Goal: Task Accomplishment & Management: Use online tool/utility

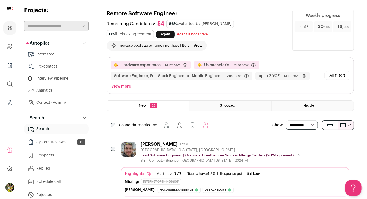
click at [334, 73] on button "All filters" at bounding box center [338, 75] width 26 height 9
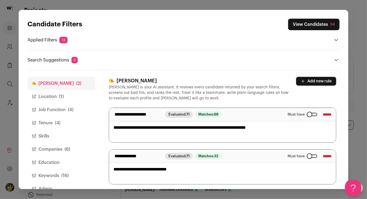
scroll to position [2, 0]
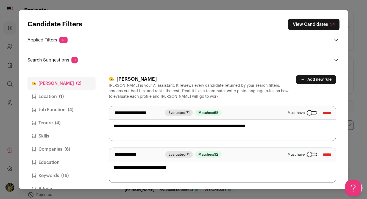
click at [73, 143] on button "Companies (6)" at bounding box center [61, 149] width 68 height 13
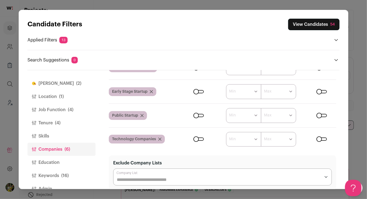
scroll to position [134, 0]
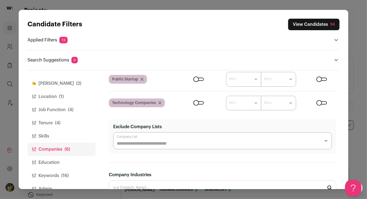
click at [123, 147] on div "Close modal via background" at bounding box center [222, 140] width 219 height 17
type input "***"
click at [107, 143] on div "Finch (2) Location (1) Job Function (4) Tenure (4) Skills Companies (6) Educati…" at bounding box center [183, 129] width 312 height 119
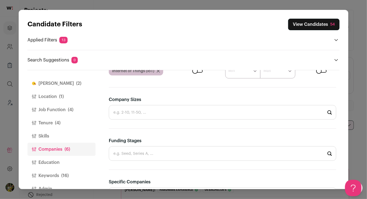
scroll to position [345, 0]
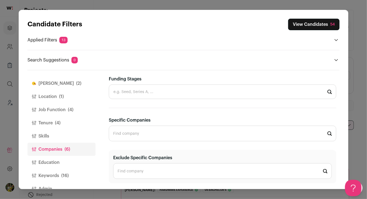
click at [137, 134] on input "Specific Companies" at bounding box center [222, 134] width 227 height 16
click at [130, 163] on input "Exclude Specific Companies" at bounding box center [222, 171] width 219 height 16
click at [138, 184] on span "Amazon" at bounding box center [142, 186] width 24 height 5
type input "Amazon amazon.com"
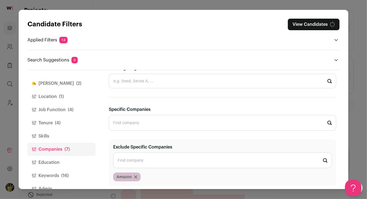
scroll to position [359, 0]
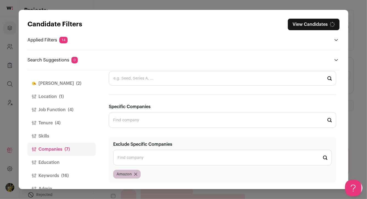
click at [141, 157] on input "Exclude Specific Companies" at bounding box center [222, 158] width 219 height 16
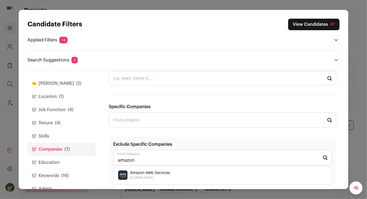
click at [147, 168] on li "Amazon Web Services aws.amazon.com" at bounding box center [222, 175] width 218 height 19
type input "Amazon Web Services aws.amazon.com"
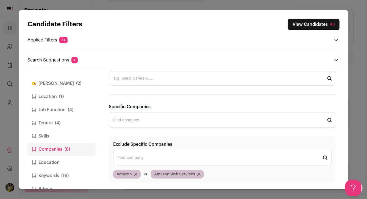
scroll to position [52, 0]
click at [148, 160] on input "Exclude Specific Companies" at bounding box center [222, 158] width 219 height 16
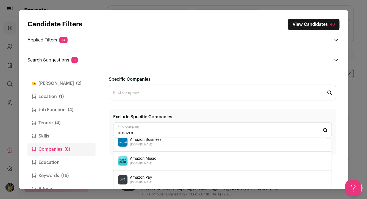
scroll to position [0, 0]
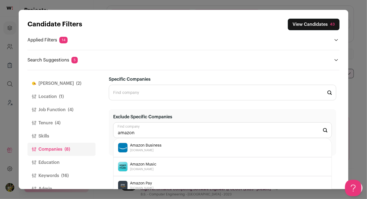
click at [146, 185] on span "Amazon Pay" at bounding box center [142, 183] width 24 height 5
type input "Amazon Pay pay.amazon.com"
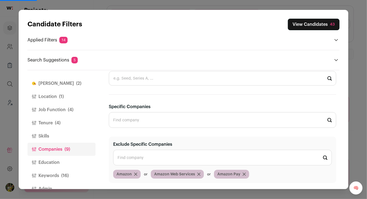
scroll to position [13, 0]
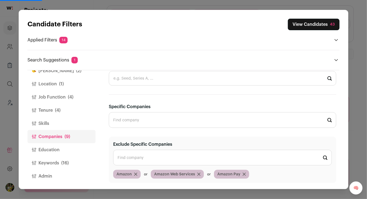
click at [67, 161] on span "(16)" at bounding box center [64, 163] width 7 height 7
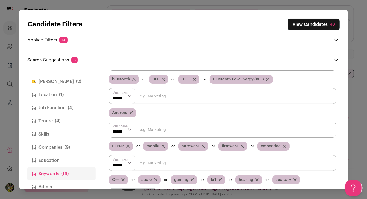
scroll to position [0, 0]
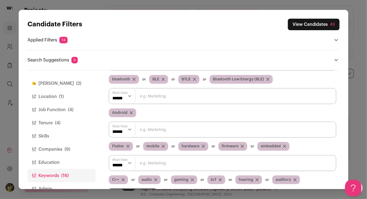
click at [68, 83] on button "Finch (2)" at bounding box center [61, 83] width 68 height 13
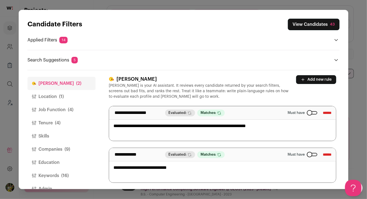
scroll to position [67, 0]
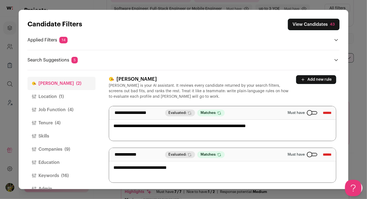
click at [82, 109] on button "Job Function (4)" at bounding box center [61, 109] width 68 height 13
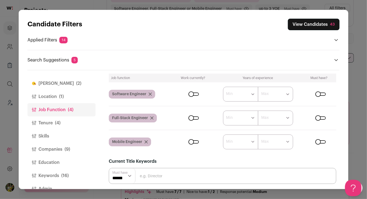
click at [326, 27] on button "View Candidates 43" at bounding box center [314, 25] width 52 height 12
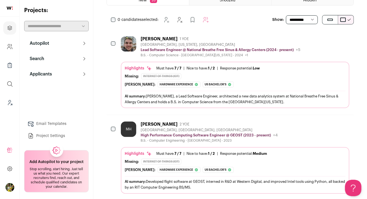
scroll to position [0, 0]
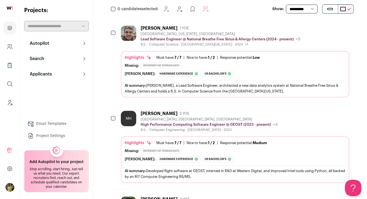
click at [283, 46] on div "B.S. - Computer Science - University of West Florida - 2024 +1 2017 - 2022 Gulf…" at bounding box center [221, 44] width 160 height 4
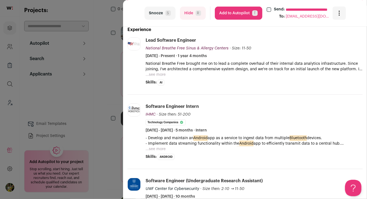
scroll to position [126, 0]
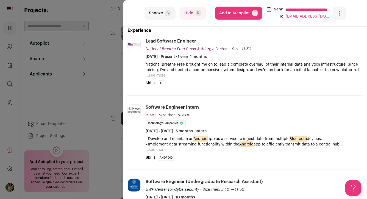
click at [159, 78] on button "...see more" at bounding box center [156, 75] width 20 height 5
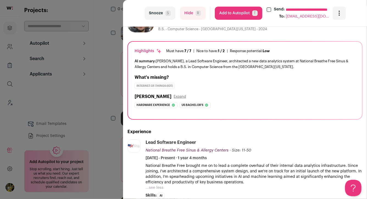
scroll to position [27, 0]
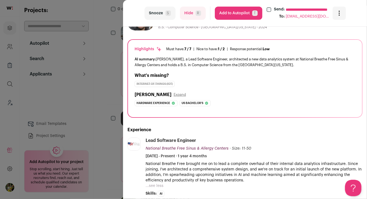
click at [188, 17] on button "Hide R" at bounding box center [193, 13] width 26 height 13
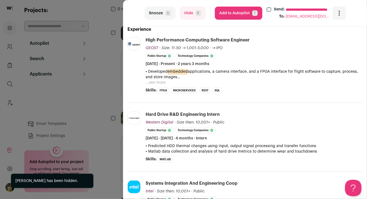
scroll to position [127, 0]
click at [164, 83] on button "...see more" at bounding box center [156, 82] width 20 height 5
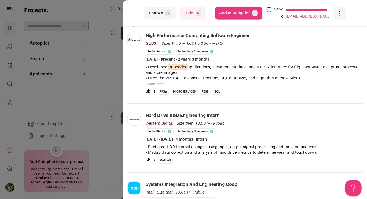
scroll to position [132, 0]
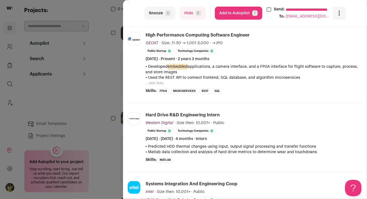
click at [201, 17] on button "Hide R" at bounding box center [193, 13] width 26 height 13
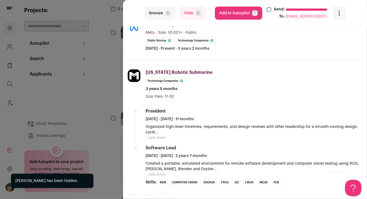
scroll to position [144, 0]
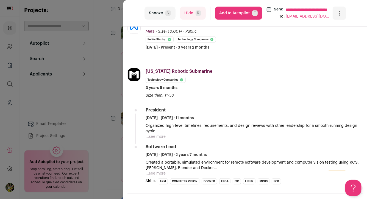
click at [159, 137] on button "...see more" at bounding box center [156, 136] width 20 height 5
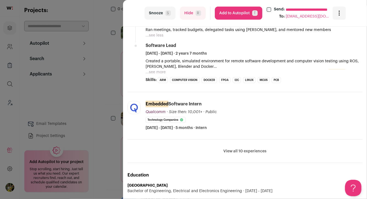
scroll to position [272, 0]
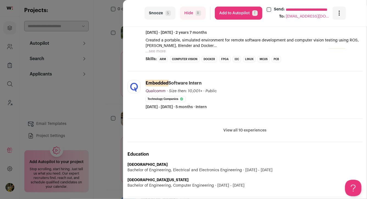
click at [243, 132] on button "View all 10 experiences" at bounding box center [245, 130] width 43 height 5
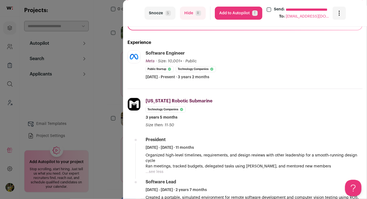
scroll to position [114, 0]
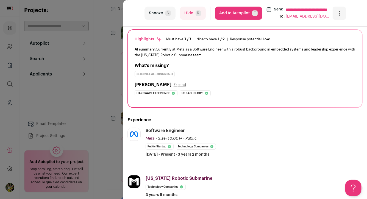
scroll to position [92, 0]
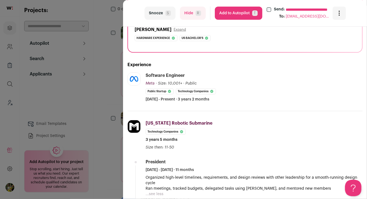
click at [198, 15] on span "R" at bounding box center [198, 12] width 5 height 5
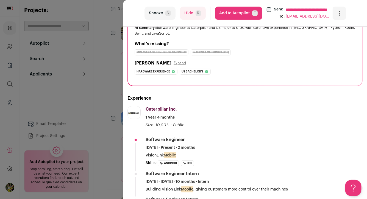
scroll to position [23, 0]
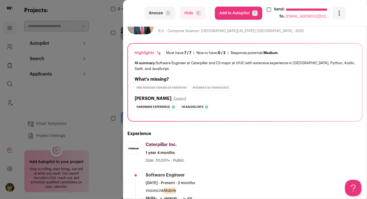
click at [254, 15] on span "T" at bounding box center [254, 12] width 5 height 5
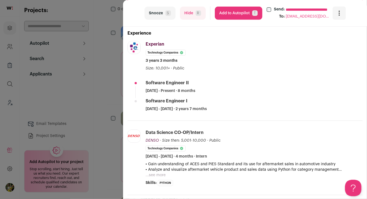
scroll to position [105, 0]
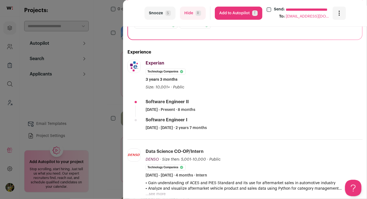
click at [190, 16] on button "Hide R" at bounding box center [193, 13] width 26 height 13
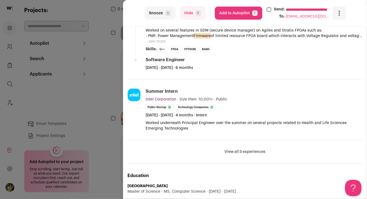
scroll to position [221, 0]
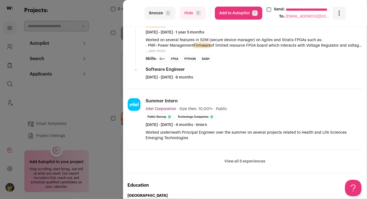
click at [241, 161] on button "View all 5 experiences" at bounding box center [245, 161] width 41 height 5
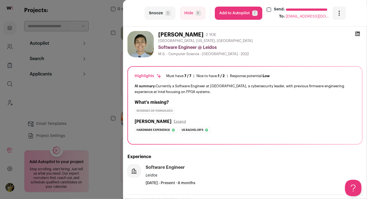
scroll to position [1, 0]
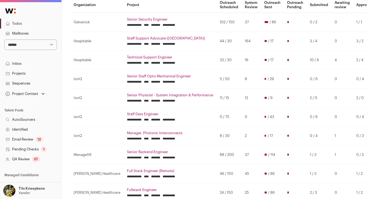
scroll to position [11, 0]
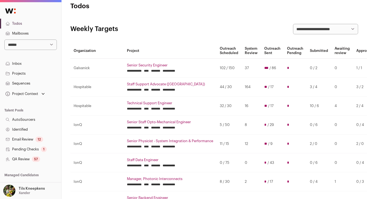
click at [129, 66] on link "Senior Security Engineer" at bounding box center [170, 65] width 86 height 4
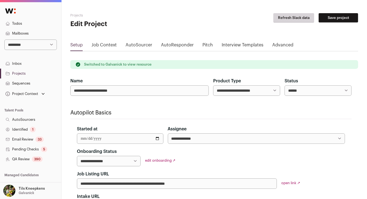
scroll to position [43, 0]
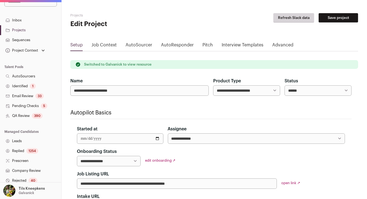
click at [42, 114] on div "390" at bounding box center [37, 115] width 11 height 5
click at [37, 117] on div "390" at bounding box center [37, 115] width 11 height 5
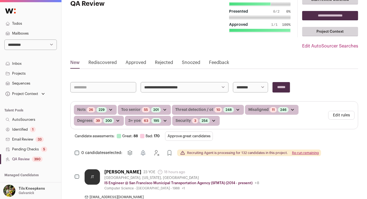
scroll to position [53, 0]
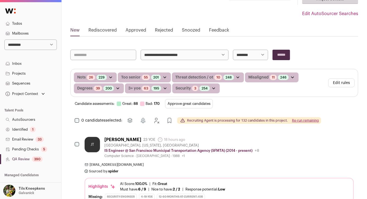
click at [191, 102] on button "Approve great candidates" at bounding box center [189, 103] width 48 height 9
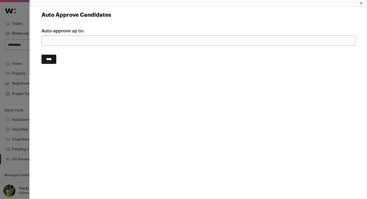
click at [53, 60] on input "****" at bounding box center [48, 59] width 15 height 9
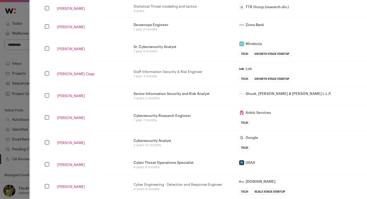
scroll to position [233, 0]
click at [56, 12] on tr "Jack Callaghan Statistical Threat modeling and tactics 4 years TTR Group (resea…" at bounding box center [284, 8] width 487 height 18
click at [60, 8] on link "Jack Callaghan" at bounding box center [92, 8] width 70 height 4
click at [113, 177] on td "Thurai Annamalai" at bounding box center [92, 186] width 77 height 25
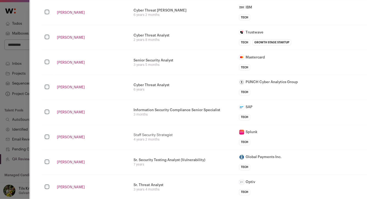
scroll to position [432, 0]
click at [75, 37] on link "Jarmon Cysa" at bounding box center [92, 37] width 70 height 4
click at [59, 86] on link "Eric Hanson" at bounding box center [92, 87] width 70 height 4
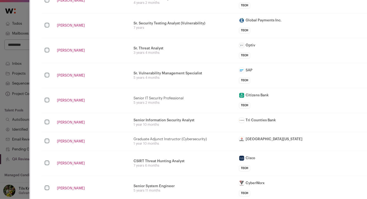
scroll to position [571, 0]
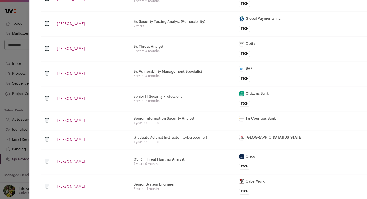
click at [61, 22] on link "Simeon Holloway" at bounding box center [92, 24] width 70 height 4
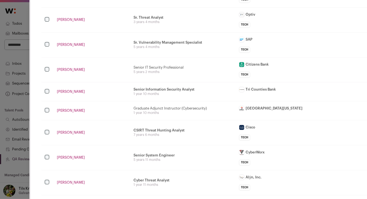
scroll to position [601, 0]
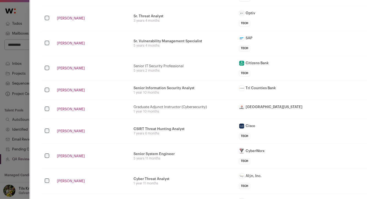
click at [62, 16] on link "Thomas Young" at bounding box center [92, 18] width 70 height 4
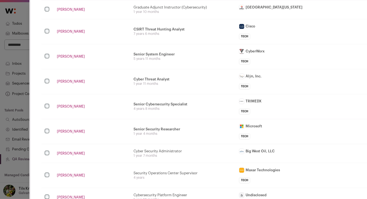
scroll to position [702, 0]
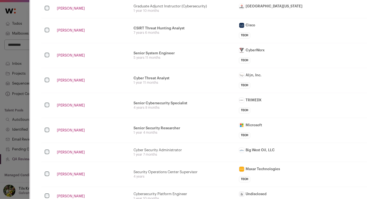
click at [68, 29] on link "Steve Jarvi" at bounding box center [92, 30] width 70 height 4
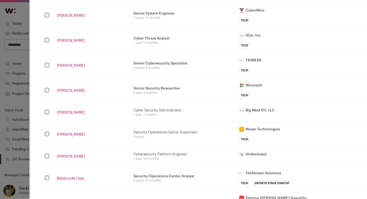
scroll to position [743, 0]
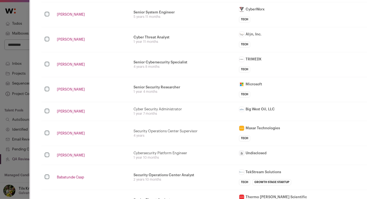
click at [71, 37] on link "Jordan Holt" at bounding box center [92, 39] width 70 height 4
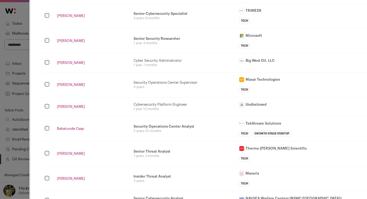
scroll to position [792, 0]
click at [76, 60] on link "Cory Greenwell" at bounding box center [92, 62] width 70 height 4
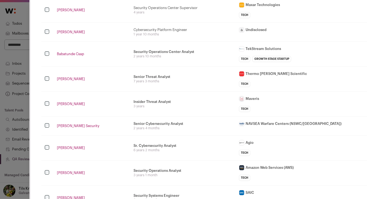
scroll to position [867, 0]
click at [62, 7] on link "Judith M.s." at bounding box center [92, 9] width 70 height 4
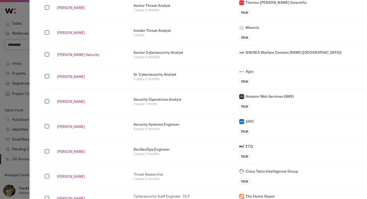
scroll to position [938, 0]
click at [66, 30] on link "Oscar Revolorio" at bounding box center [92, 32] width 70 height 4
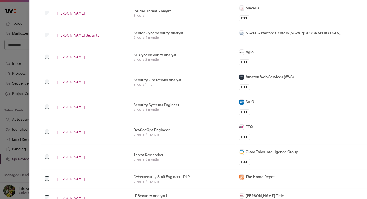
scroll to position [958, 0]
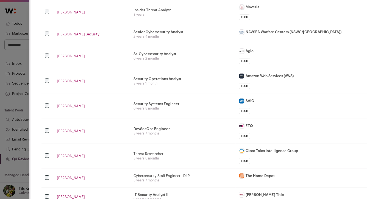
click at [78, 10] on link "Oscar Revolorio" at bounding box center [92, 12] width 70 height 4
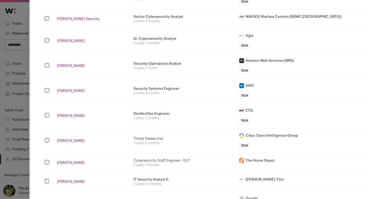
scroll to position [975, 0]
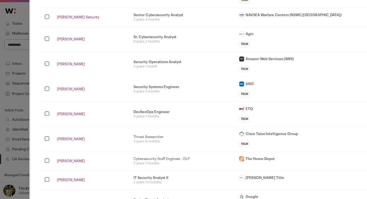
click at [76, 15] on link "Howard Security" at bounding box center [92, 17] width 70 height 4
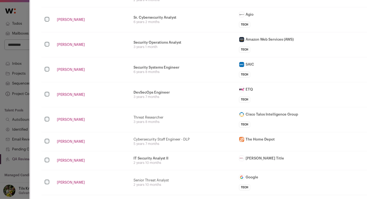
scroll to position [996, 0]
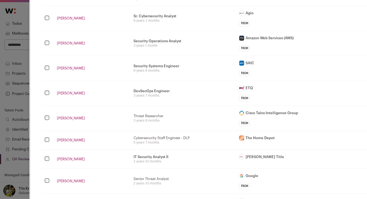
click at [60, 16] on link "Elisabeth Bragg" at bounding box center [92, 18] width 70 height 4
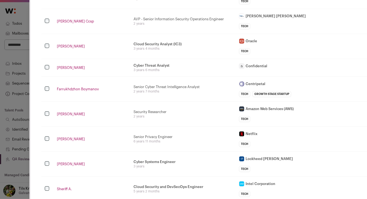
scroll to position [1181, 0]
click at [60, 19] on link "Dritan Ccsp" at bounding box center [92, 21] width 70 height 4
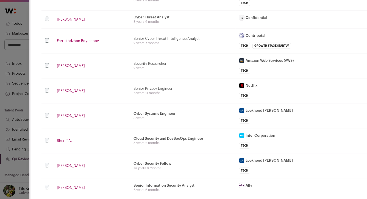
scroll to position [1230, 0]
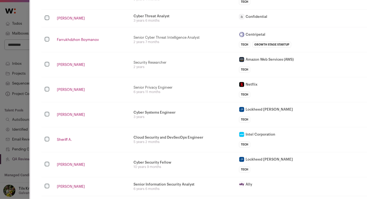
click at [65, 11] on td "Alexander Christoffel" at bounding box center [92, 18] width 77 height 18
click at [64, 16] on link "Alexander Christoffel" at bounding box center [92, 18] width 70 height 4
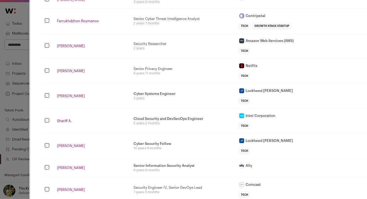
scroll to position [1250, 0]
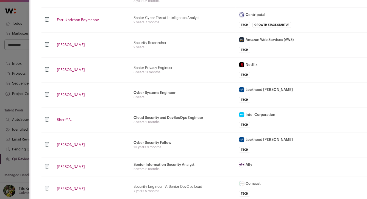
click at [73, 18] on link "Farrukhdzhon Boymanov" at bounding box center [92, 20] width 70 height 4
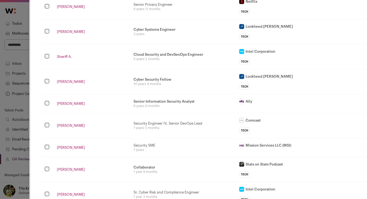
scroll to position [1322, 0]
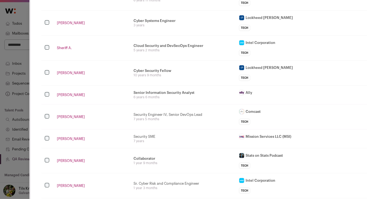
click at [62, 21] on link "Michael Barbieri" at bounding box center [92, 23] width 70 height 4
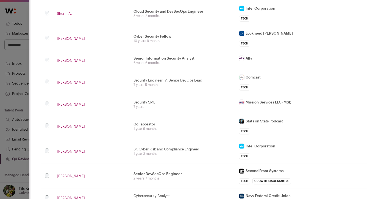
scroll to position [1357, 0]
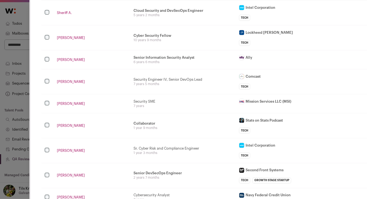
click at [66, 11] on link "Sheriff A." at bounding box center [92, 13] width 70 height 4
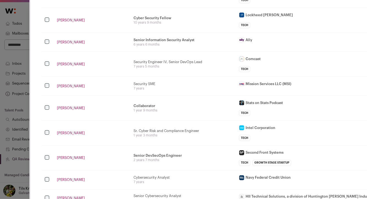
scroll to position [1376, 0]
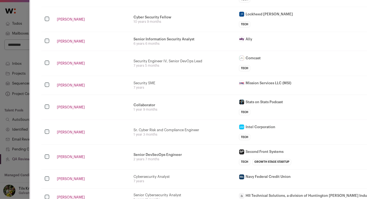
click at [60, 17] on link "Thomas Albrecht" at bounding box center [92, 19] width 70 height 4
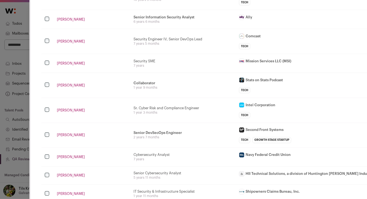
scroll to position [1398, 0]
click at [60, 17] on link "Nader A." at bounding box center [92, 19] width 70 height 4
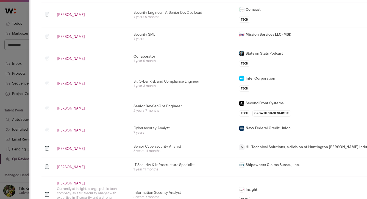
scroll to position [1425, 0]
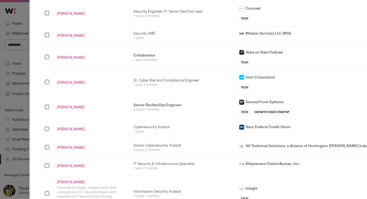
click at [64, 12] on link "Brian Jopling" at bounding box center [92, 14] width 70 height 4
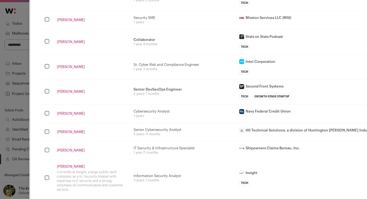
scroll to position [1441, 0]
click at [67, 17] on link "Jonathon Lawrence" at bounding box center [92, 19] width 70 height 4
click at [71, 111] on link "Dinh Phan" at bounding box center [92, 113] width 70 height 4
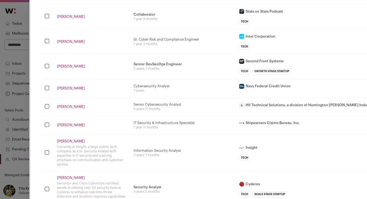
scroll to position [1462, 0]
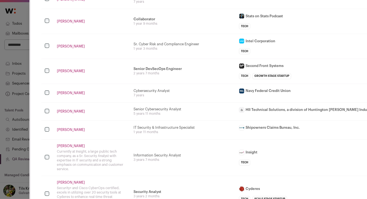
click at [61, 19] on link "Tiffiny B." at bounding box center [92, 21] width 70 height 4
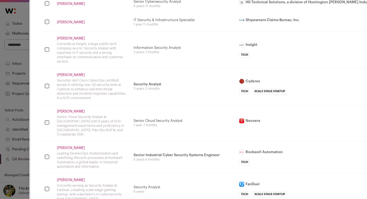
scroll to position [1570, 0]
click at [72, 19] on link "Karon Wheeler" at bounding box center [92, 21] width 70 height 4
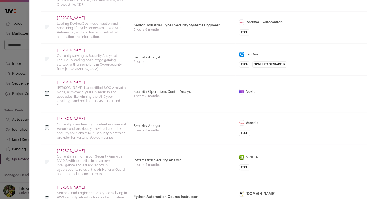
scroll to position [1701, 0]
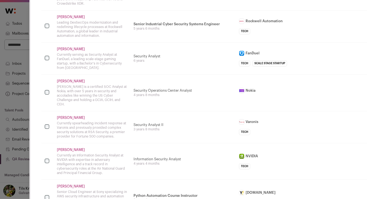
click at [61, 15] on link "Alan Quinlan" at bounding box center [92, 17] width 70 height 4
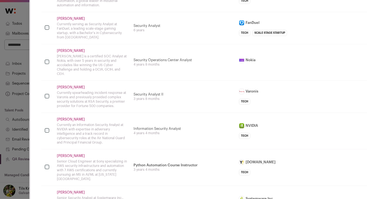
scroll to position [1732, 0]
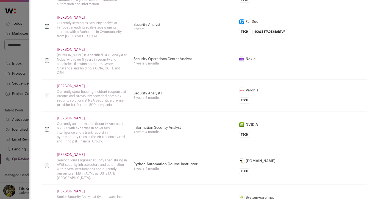
click at [73, 15] on link "Schwarz Etta" at bounding box center [92, 17] width 70 height 4
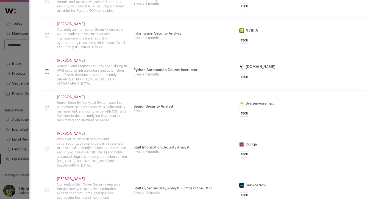
scroll to position [1827, 0]
click at [64, 21] on link "Tony Nizzi" at bounding box center [92, 23] width 70 height 4
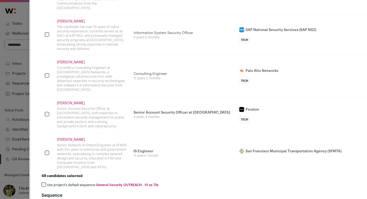
scroll to position [2176, 0]
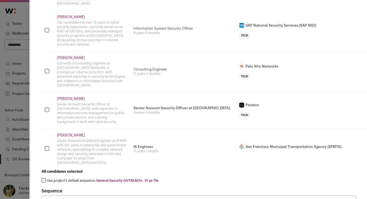
click at [60, 56] on link "Leandro Guzman" at bounding box center [92, 58] width 70 height 4
click at [64, 97] on link "David Laplante" at bounding box center [92, 99] width 70 height 4
click at [70, 179] on label "Use project's default sequence: General Security OUTREACH - V1 as Tils" at bounding box center [103, 181] width 112 height 4
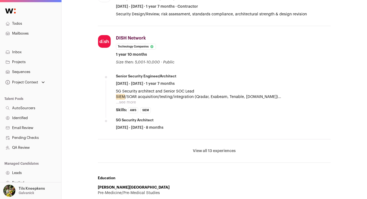
scroll to position [334, 0]
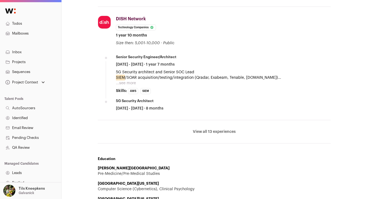
click at [218, 130] on button "View all 13 experiences" at bounding box center [214, 131] width 43 height 5
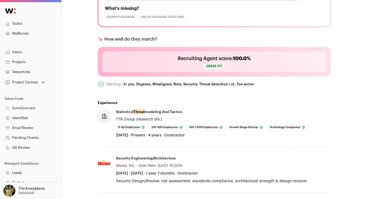
scroll to position [159, 0]
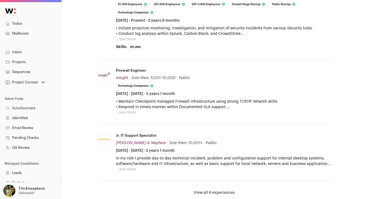
scroll to position [272, 0]
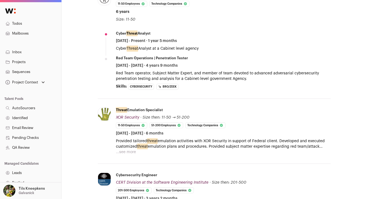
scroll to position [262, 0]
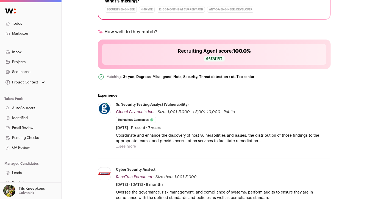
scroll to position [155, 0]
click at [130, 147] on button "...see more" at bounding box center [126, 146] width 20 height 5
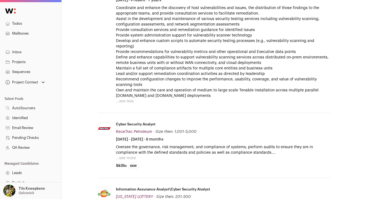
scroll to position [282, 0]
click at [126, 156] on button "...see more" at bounding box center [126, 158] width 20 height 5
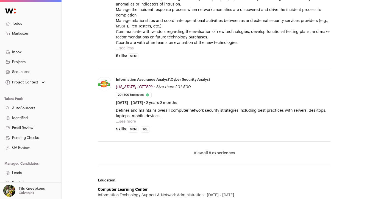
scroll to position [499, 0]
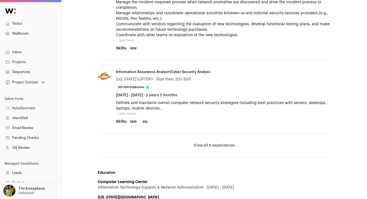
click at [204, 143] on button "View all 8 experiences" at bounding box center [214, 145] width 41 height 5
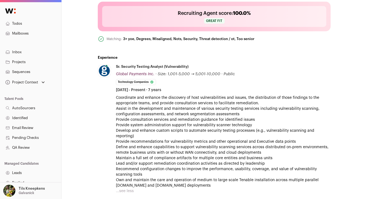
scroll to position [192, 0]
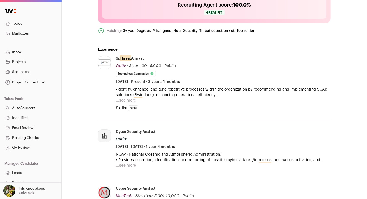
scroll to position [207, 0]
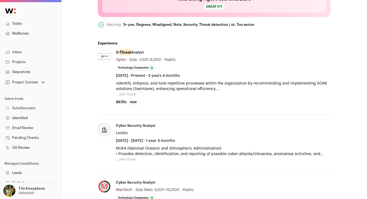
click at [128, 93] on button "...see more" at bounding box center [126, 94] width 20 height 5
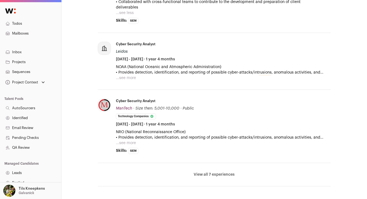
scroll to position [335, 0]
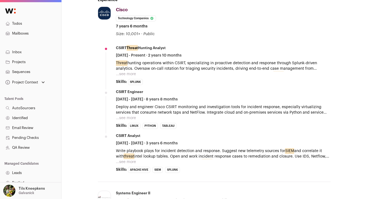
scroll to position [251, 0]
click at [127, 76] on li "CSIRT Threat Hunting Analyst [DATE] - Present · 2 years 10 months Threat huntin…" at bounding box center [223, 65] width 215 height 40
click at [128, 73] on button "...see more" at bounding box center [126, 73] width 20 height 5
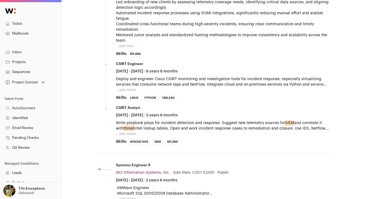
scroll to position [351, 0]
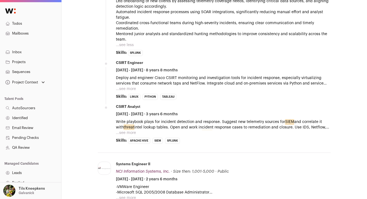
click at [131, 87] on button "...see more" at bounding box center [126, 88] width 20 height 5
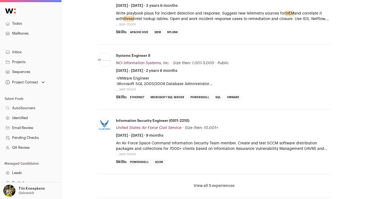
scroll to position [500, 0]
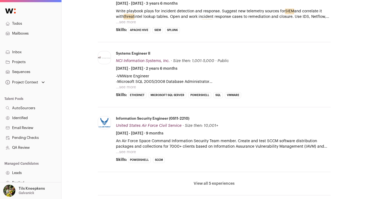
click at [131, 87] on button "...see more" at bounding box center [126, 87] width 20 height 5
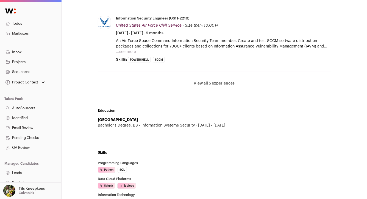
scroll to position [683, 0]
click at [195, 79] on li "View all 5 experiences View less" at bounding box center [214, 82] width 233 height 23
click at [199, 82] on button "View all 5 experiences" at bounding box center [214, 82] width 41 height 5
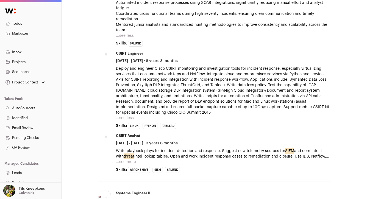
scroll to position [362, 0]
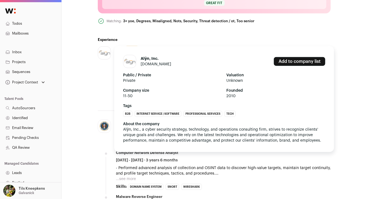
scroll to position [216, 0]
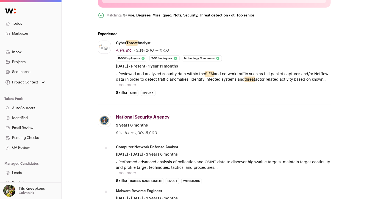
click at [122, 88] on li "Cyber Threat Analyst Alȳn, Inc. Alȳn, Inc. [DOMAIN_NAME] Add to company list Pu…" at bounding box center [223, 68] width 215 height 55
click at [122, 87] on button "...see more" at bounding box center [126, 84] width 20 height 5
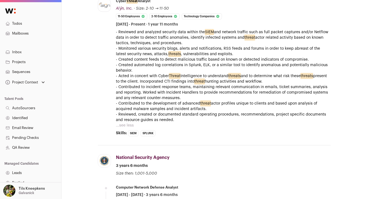
scroll to position [379, 0]
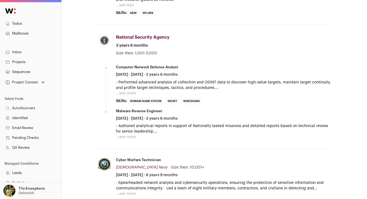
click at [121, 95] on button "...see more" at bounding box center [126, 93] width 20 height 5
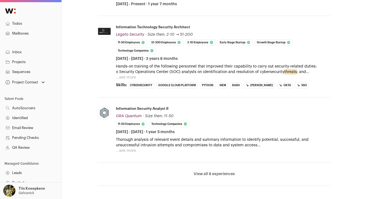
scroll to position [280, 0]
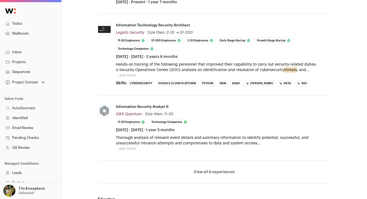
click at [120, 76] on button "...see more" at bounding box center [126, 75] width 20 height 5
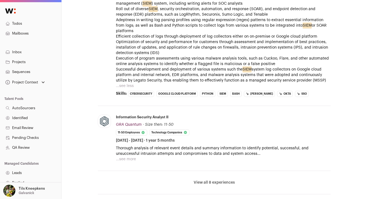
scroll to position [370, 0]
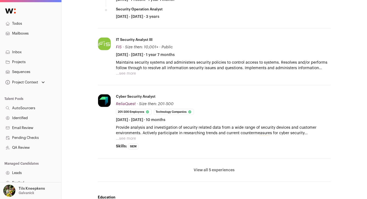
scroll to position [306, 0]
click at [126, 71] on button "...see more" at bounding box center [126, 73] width 20 height 5
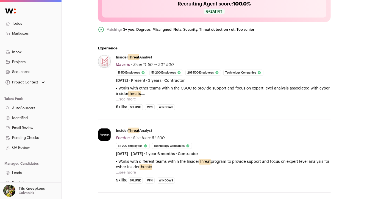
scroll to position [213, 0]
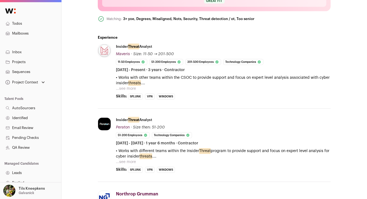
click at [130, 86] on button "...see more" at bounding box center [126, 88] width 20 height 5
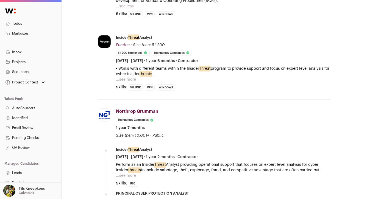
scroll to position [401, 0]
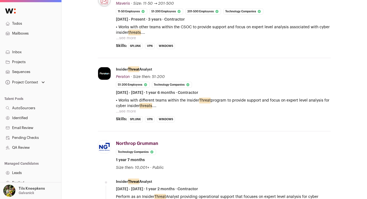
scroll to position [269, 0]
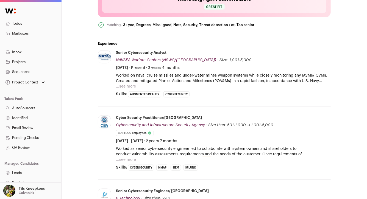
scroll to position [214, 0]
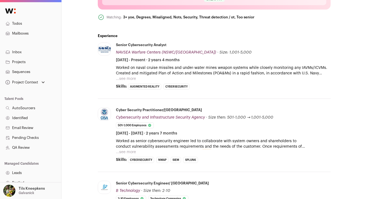
click at [126, 79] on button "...see more" at bounding box center [126, 78] width 20 height 5
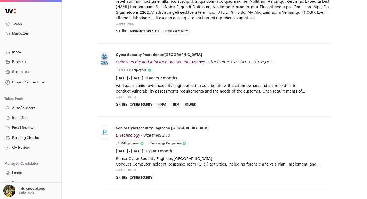
scroll to position [362, 0]
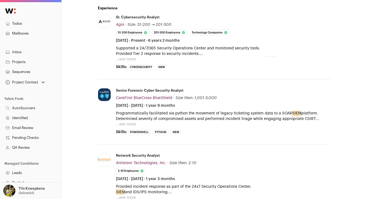
scroll to position [237, 0]
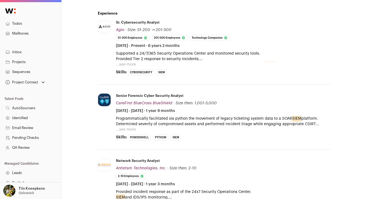
click at [124, 63] on button "...see more" at bounding box center [126, 64] width 20 height 5
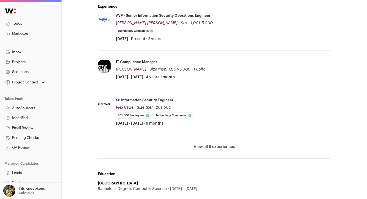
scroll to position [249, 0]
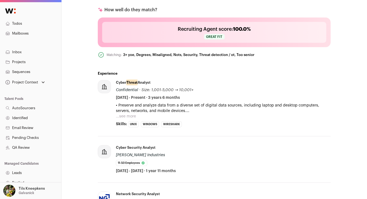
scroll to position [190, 0]
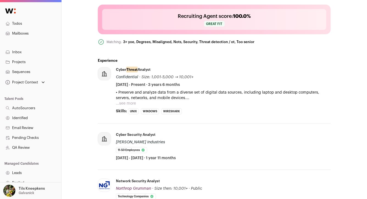
click at [131, 102] on button "...see more" at bounding box center [126, 103] width 20 height 5
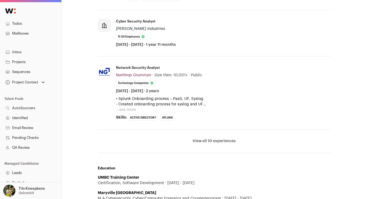
scroll to position [386, 0]
click at [201, 138] on button "View all 10 experiences" at bounding box center [214, 140] width 43 height 5
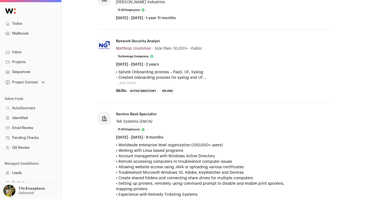
scroll to position [409, 0]
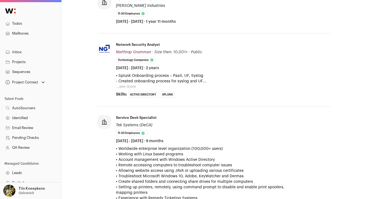
click at [122, 85] on button "...see more" at bounding box center [126, 86] width 20 height 5
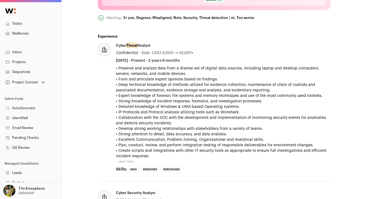
scroll to position [210, 0]
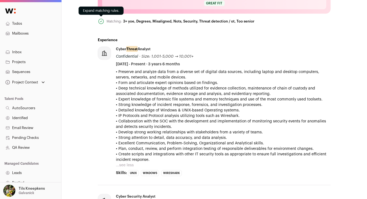
click at [101, 20] on icon at bounding box center [101, 21] width 7 height 7
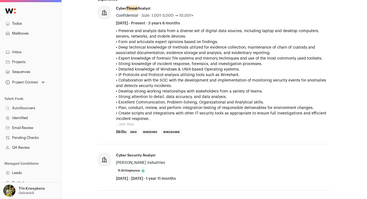
scroll to position [356, 0]
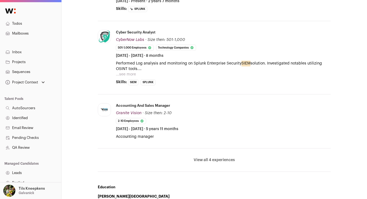
scroll to position [341, 0]
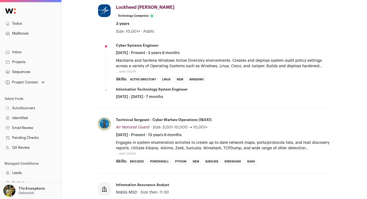
click at [124, 70] on button "...see more" at bounding box center [126, 71] width 20 height 5
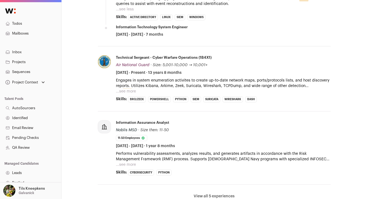
scroll to position [341, 0]
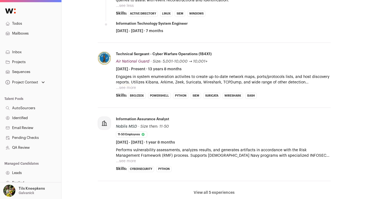
click at [131, 87] on button "...see more" at bounding box center [126, 87] width 20 height 5
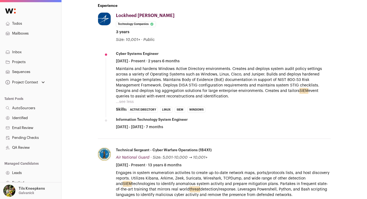
scroll to position [245, 0]
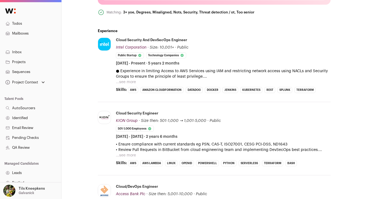
scroll to position [220, 0]
click at [123, 79] on button "...see more" at bounding box center [126, 81] width 20 height 5
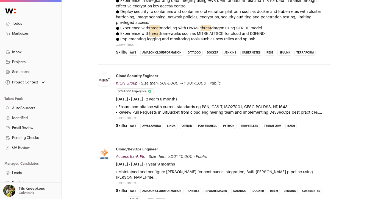
scroll to position [390, 0]
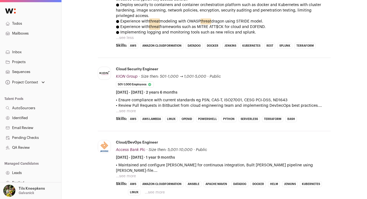
click at [123, 112] on button "...see more" at bounding box center [126, 111] width 20 height 5
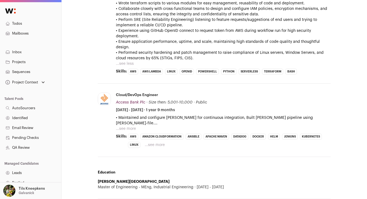
scroll to position [531, 0]
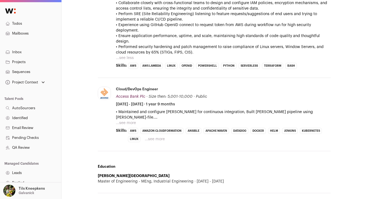
click at [129, 122] on button "...see more" at bounding box center [126, 122] width 20 height 5
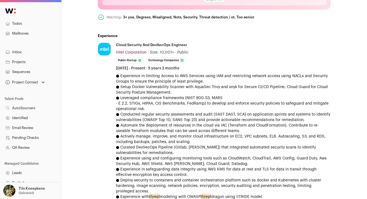
scroll to position [210, 0]
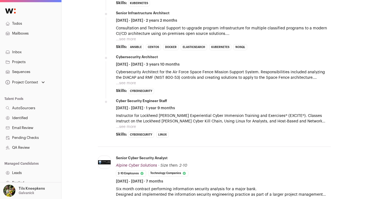
scroll to position [377, 0]
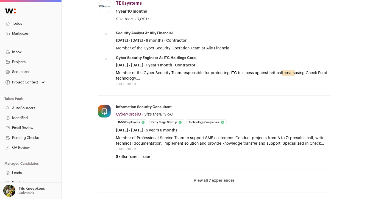
scroll to position [309, 0]
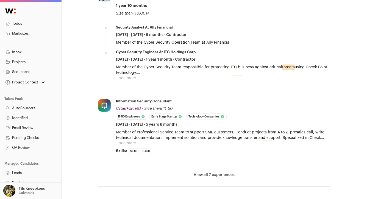
click at [128, 76] on button "...see more" at bounding box center [126, 78] width 20 height 5
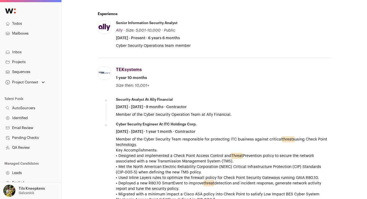
scroll to position [231, 0]
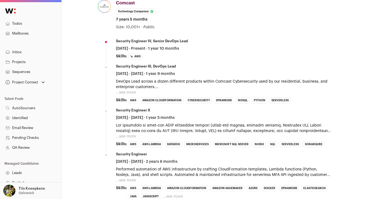
scroll to position [265, 0]
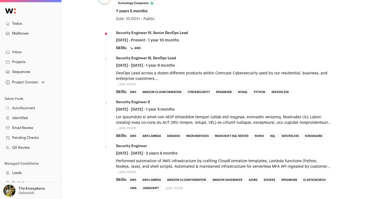
click at [125, 84] on button "...see more" at bounding box center [126, 84] width 20 height 5
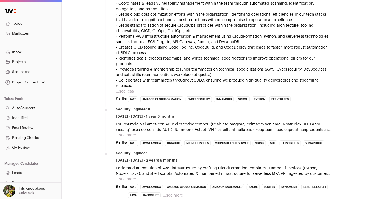
scroll to position [364, 0]
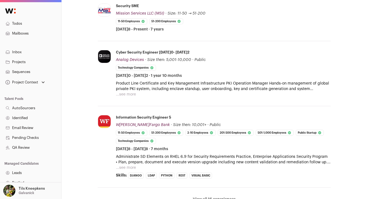
scroll to position [254, 0]
click at [131, 94] on button "...see more" at bounding box center [126, 93] width 20 height 5
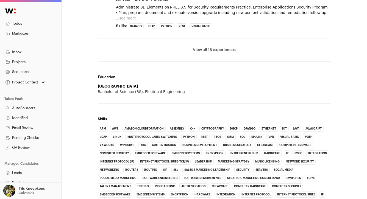
scroll to position [398, 0]
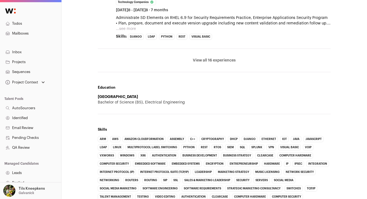
click at [198, 59] on button "View all 16 experiences" at bounding box center [214, 60] width 43 height 5
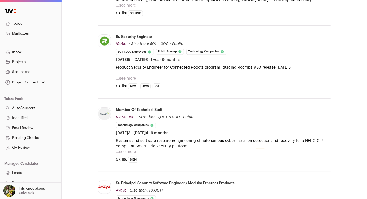
scroll to position [510, 0]
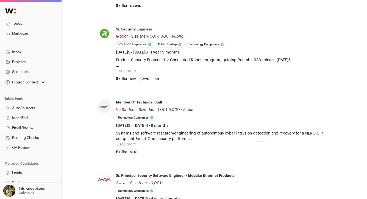
click at [131, 71] on button "...see more" at bounding box center [126, 70] width 20 height 5
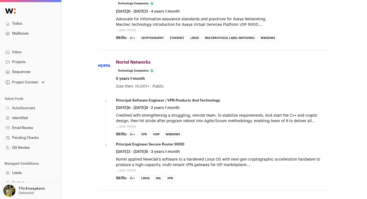
scroll to position [838, 0]
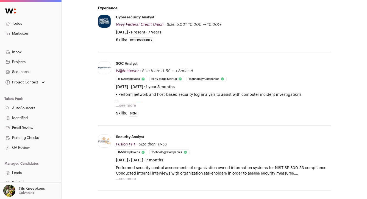
scroll to position [243, 0]
click at [125, 105] on button "...see more" at bounding box center [126, 104] width 20 height 5
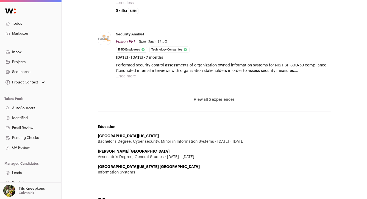
scroll to position [438, 0]
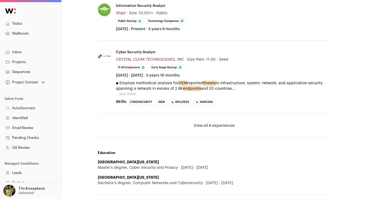
scroll to position [349, 0]
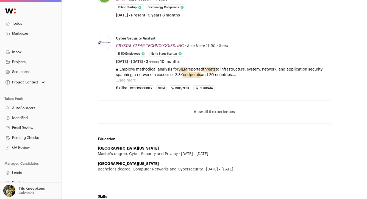
click at [125, 78] on button "...see more" at bounding box center [126, 80] width 20 height 5
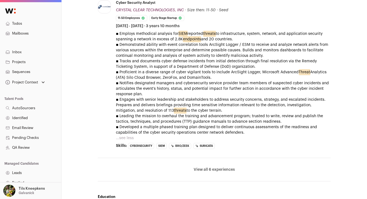
scroll to position [385, 0]
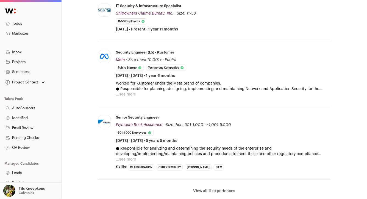
scroll to position [254, 0]
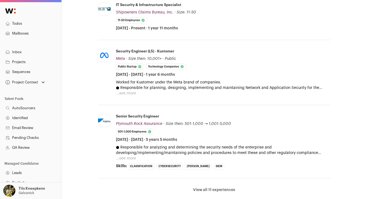
click at [126, 91] on button "...see more" at bounding box center [126, 93] width 20 height 5
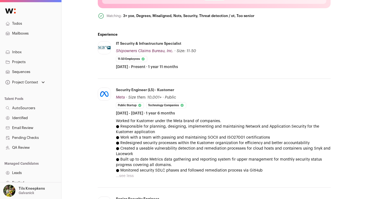
scroll to position [215, 0]
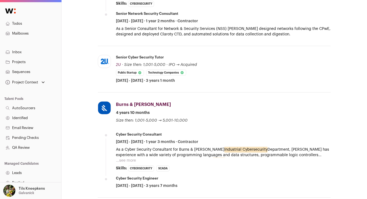
scroll to position [376, 0]
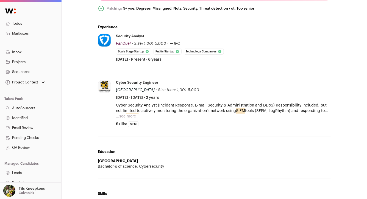
scroll to position [237, 0]
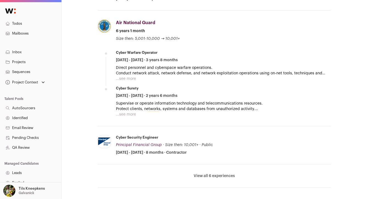
scroll to position [291, 0]
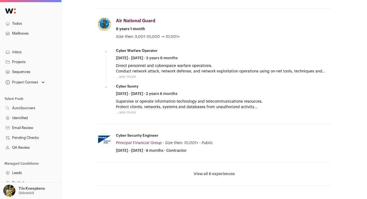
click at [128, 74] on button "...see more" at bounding box center [126, 76] width 20 height 5
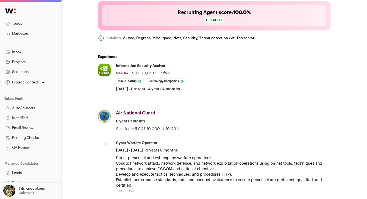
scroll to position [189, 0]
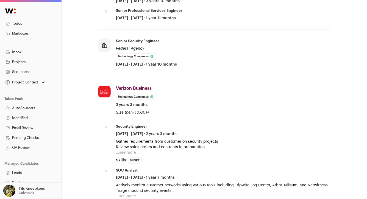
scroll to position [329, 0]
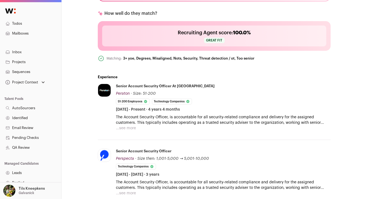
scroll to position [208, 0]
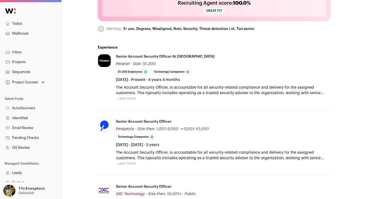
click at [124, 97] on button "...see more" at bounding box center [126, 98] width 20 height 5
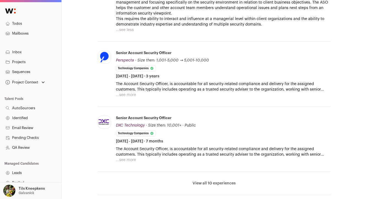
scroll to position [308, 0]
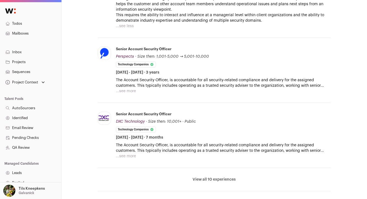
click at [126, 89] on button "...see more" at bounding box center [126, 90] width 20 height 5
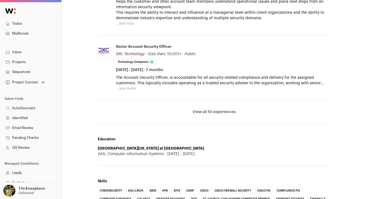
scroll to position [405, 0]
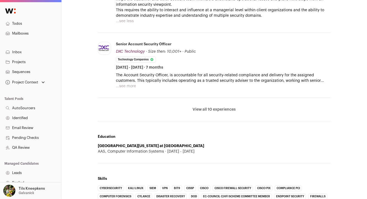
click at [129, 86] on button "...see more" at bounding box center [126, 86] width 20 height 5
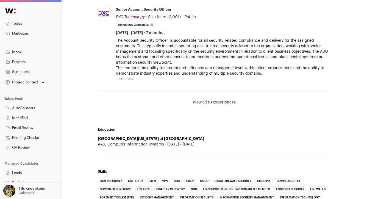
scroll to position [459, 0]
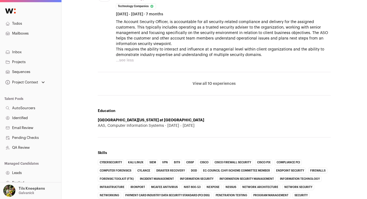
click at [194, 85] on button "View all 10 experiences" at bounding box center [214, 83] width 43 height 5
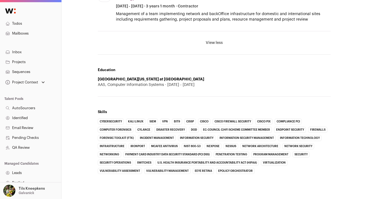
scroll to position [137, 0]
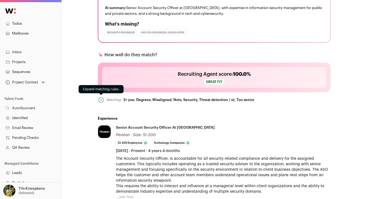
click at [102, 98] on icon at bounding box center [101, 100] width 7 height 7
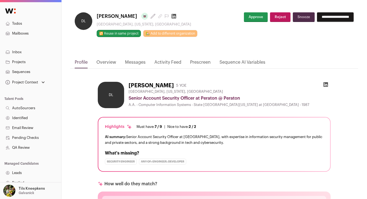
scroll to position [7, 0]
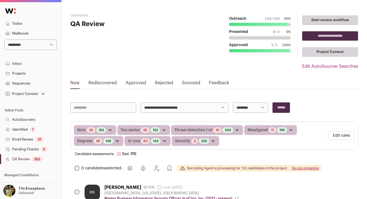
click at [338, 132] on button "Edit rules" at bounding box center [341, 135] width 26 height 9
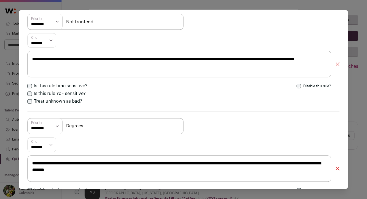
scroll to position [709, 0]
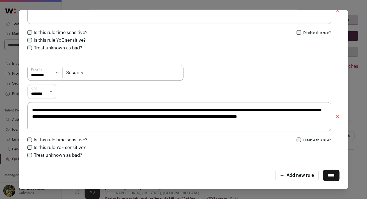
click at [282, 178] on button "Add new rule" at bounding box center [296, 176] width 43 height 12
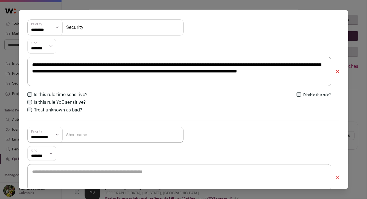
click at [124, 136] on input "Close modal via background" at bounding box center [105, 135] width 156 height 16
type input "E"
type input "Not analyst"
click at [52, 132] on select "**********" at bounding box center [45, 134] width 35 height 15
select select "*********"
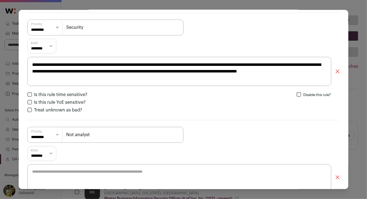
click at [81, 176] on textarea "Close modal via background" at bounding box center [179, 177] width 304 height 26
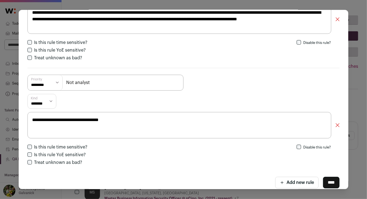
scroll to position [813, 0]
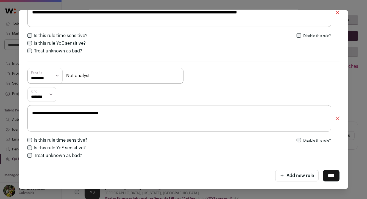
type textarea "**********"
click at [326, 175] on input "****" at bounding box center [331, 176] width 16 height 12
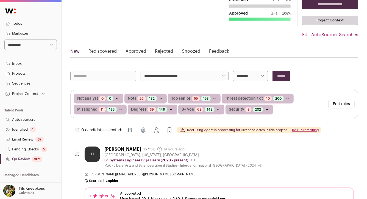
scroll to position [35, 0]
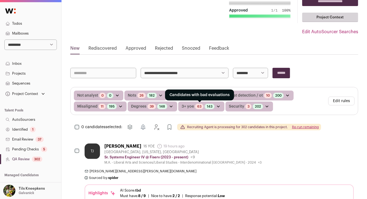
click at [199, 106] on link "63" at bounding box center [199, 106] width 4 height 4
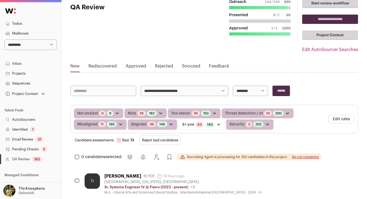
scroll to position [47, 0]
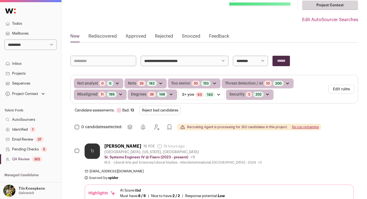
click at [169, 112] on button "Reject bad candidates" at bounding box center [160, 110] width 41 height 9
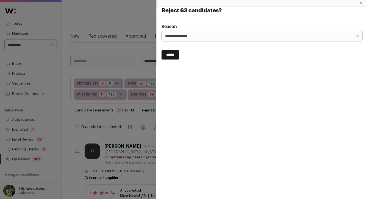
click at [177, 57] on input "******" at bounding box center [171, 54] width 18 height 9
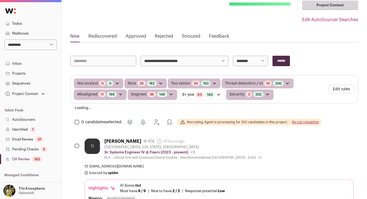
click at [35, 23] on link "Todos" at bounding box center [30, 24] width 61 height 10
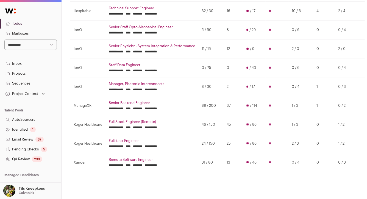
scroll to position [107, 0]
click at [113, 43] on td "**********" at bounding box center [151, 48] width 93 height 19
click at [113, 46] on link "Senior Physicist - System Integration & Performance" at bounding box center [152, 46] width 86 height 4
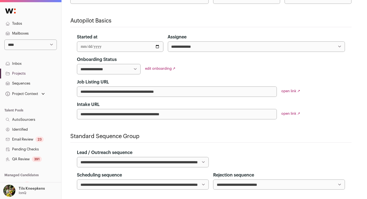
scroll to position [98, 0]
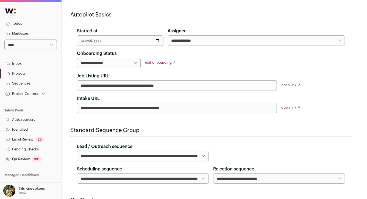
click at [47, 160] on link "QA Review 391" at bounding box center [30, 159] width 61 height 10
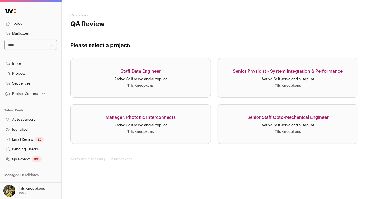
click at [229, 83] on link "Senior Physicist - System Integration & Performance Active · Self serve and aut…" at bounding box center [288, 78] width 141 height 40
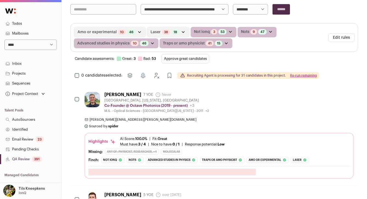
scroll to position [116, 0]
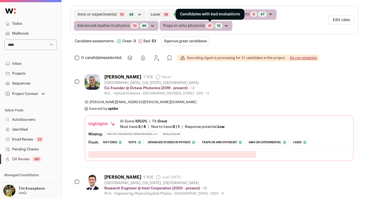
click at [208, 26] on link "41" at bounding box center [210, 26] width 4 height 4
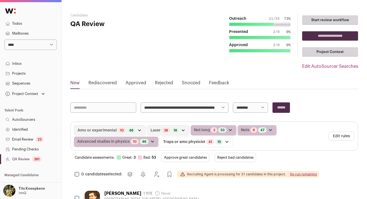
click at [223, 154] on button "Reject bad candidates" at bounding box center [235, 157] width 41 height 9
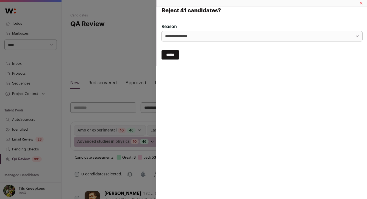
click at [176, 57] on input "******" at bounding box center [171, 54] width 18 height 9
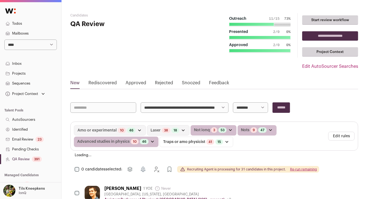
click at [144, 63] on hgroup "Candidates QA Review" at bounding box center [118, 48] width 96 height 71
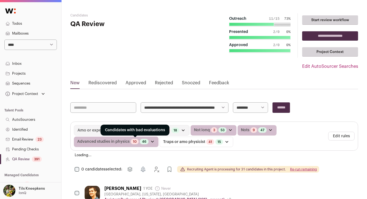
click at [133, 140] on link "10" at bounding box center [135, 142] width 4 height 4
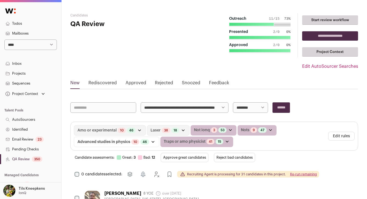
click at [226, 157] on button "Reject bad candidates" at bounding box center [234, 157] width 41 height 9
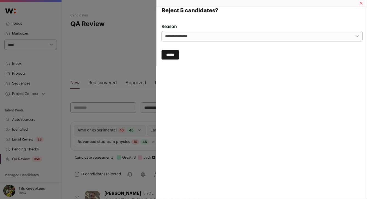
click at [163, 53] on input "******" at bounding box center [171, 54] width 18 height 9
click at [127, 43] on div "**********" at bounding box center [183, 99] width 367 height 199
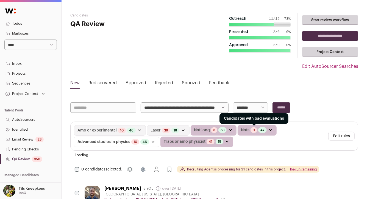
click at [253, 130] on link "9" at bounding box center [254, 130] width 2 height 4
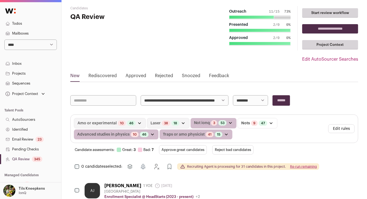
scroll to position [11, 0]
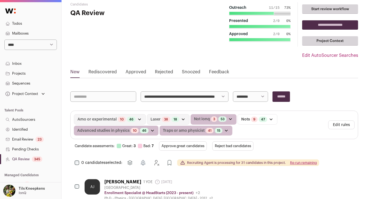
click at [199, 143] on button "Approve great candidates" at bounding box center [183, 145] width 48 height 9
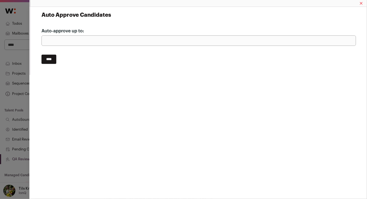
click at [52, 57] on input "****" at bounding box center [48, 59] width 15 height 9
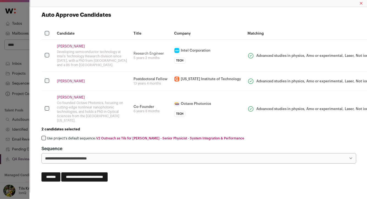
click at [74, 81] on link "Jaehoon Lee" at bounding box center [92, 81] width 70 height 4
click at [86, 136] on label "Use project's default sequence: V2 Outreach as Tils for Kenneth - Senior Physic…" at bounding box center [145, 138] width 197 height 4
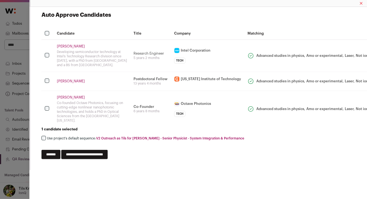
click at [108, 150] on input "**********" at bounding box center [84, 154] width 46 height 9
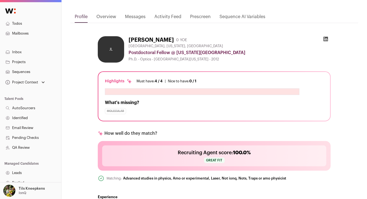
scroll to position [54, 0]
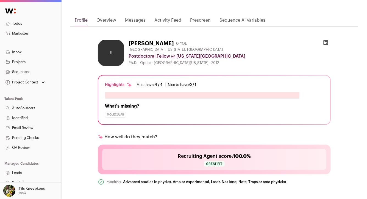
click at [325, 40] on icon at bounding box center [326, 42] width 5 height 5
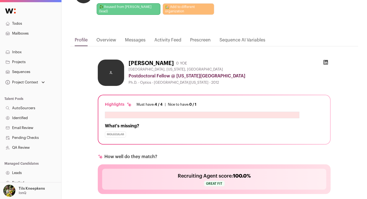
scroll to position [0, 0]
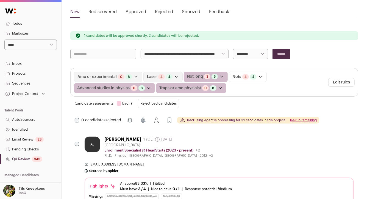
scroll to position [64, 0]
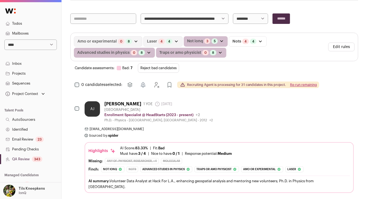
scroll to position [114, 0]
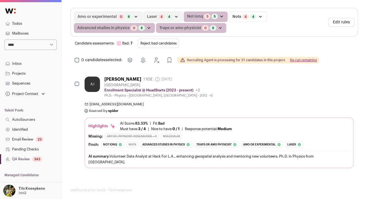
click at [295, 59] on button "Re-run remaining" at bounding box center [303, 60] width 27 height 4
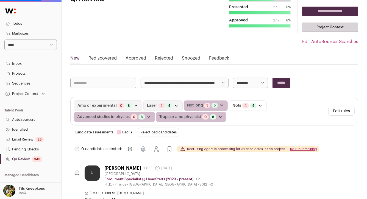
scroll to position [2, 0]
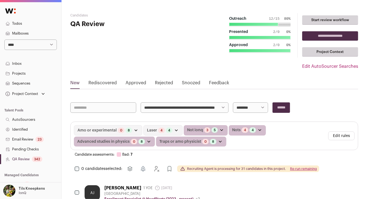
click at [321, 35] on input "**********" at bounding box center [330, 35] width 56 height 9
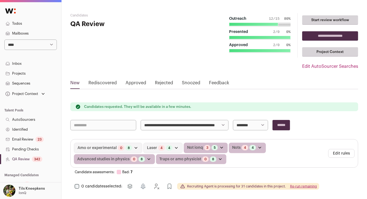
click at [28, 25] on link "Todos" at bounding box center [30, 24] width 61 height 10
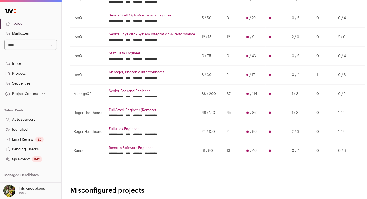
scroll to position [117, 0]
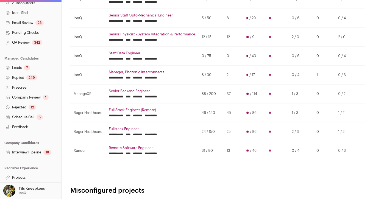
click at [28, 149] on link "Interview Pipeline 18" at bounding box center [30, 153] width 61 height 10
click at [29, 151] on link "Interview Pipeline 18" at bounding box center [30, 153] width 61 height 10
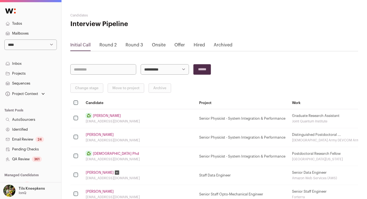
click at [148, 69] on select "**********" at bounding box center [165, 69] width 48 height 10
select select "*****"
click at [209, 70] on input "******" at bounding box center [202, 69] width 18 height 10
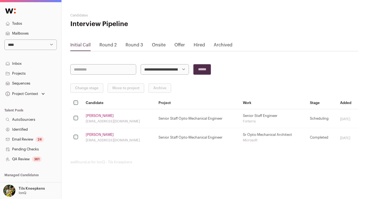
click at [107, 44] on link "Round 2" at bounding box center [107, 45] width 17 height 4
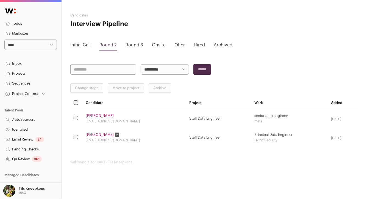
click at [133, 45] on link "Round 3" at bounding box center [135, 45] width 18 height 4
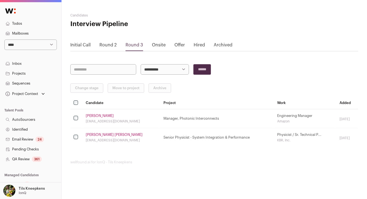
click at [154, 46] on link "Onsite" at bounding box center [159, 45] width 14 height 4
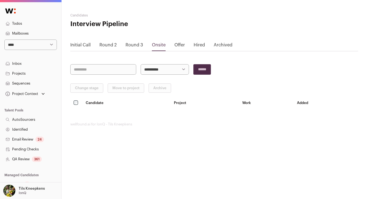
click at [180, 44] on link "Offer" at bounding box center [179, 45] width 10 height 4
click at [102, 45] on link "Round 2" at bounding box center [107, 45] width 17 height 4
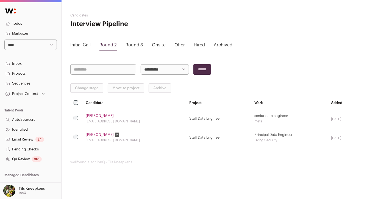
click at [84, 45] on link "Initial Call" at bounding box center [80, 45] width 20 height 4
select select "*****"
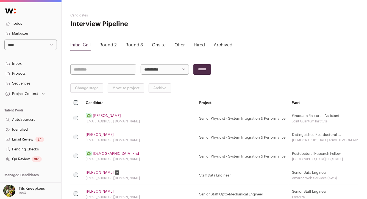
click at [109, 43] on link "Round 2" at bounding box center [107, 45] width 17 height 4
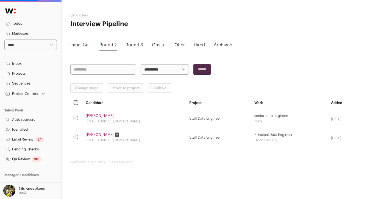
click at [89, 42] on div "Initial Call" at bounding box center [80, 46] width 20 height 9
click at [86, 45] on link "Initial Call" at bounding box center [80, 45] width 20 height 4
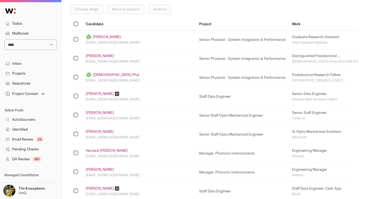
scroll to position [93, 0]
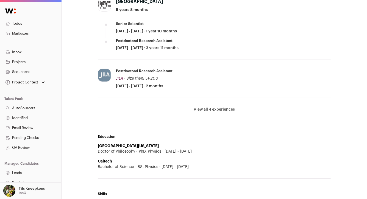
scroll to position [323, 0]
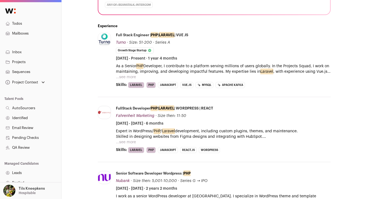
scroll to position [177, 0]
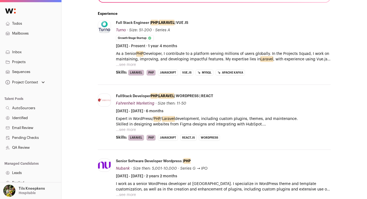
click at [129, 62] on button "...see more" at bounding box center [126, 64] width 20 height 5
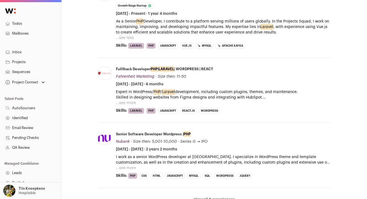
scroll to position [223, 0]
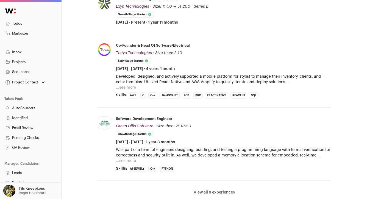
scroll to position [187, 0]
click at [126, 89] on button "...see more" at bounding box center [126, 86] width 20 height 5
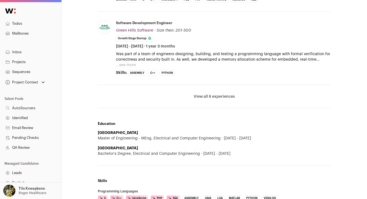
scroll to position [381, 0]
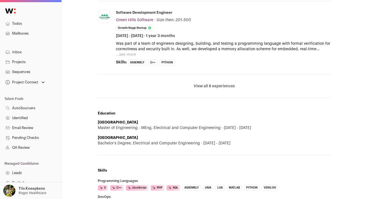
click at [209, 83] on li "View all 8 experiences View less" at bounding box center [214, 86] width 233 height 23
click at [212, 84] on button "View all 8 experiences" at bounding box center [214, 86] width 41 height 5
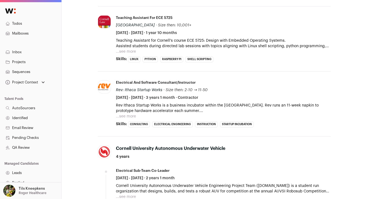
scroll to position [439, 0]
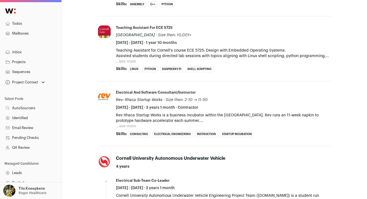
click at [132, 124] on button "...see more" at bounding box center [126, 126] width 20 height 5
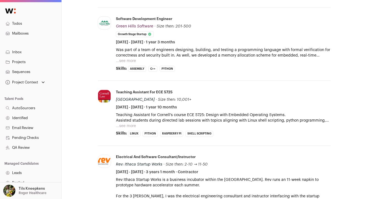
click at [132, 123] on button "...see more" at bounding box center [126, 125] width 20 height 5
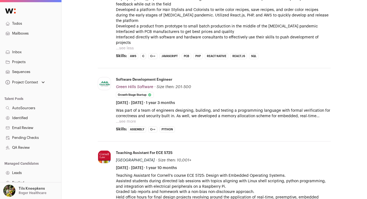
scroll to position [313, 0]
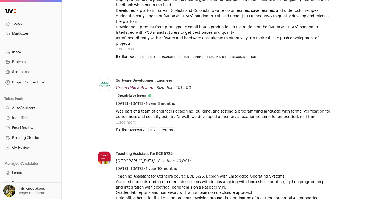
click at [131, 120] on button "...see more" at bounding box center [126, 122] width 20 height 5
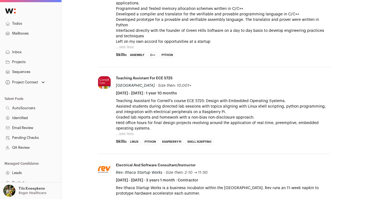
scroll to position [463, 0]
